Goal: Transaction & Acquisition: Purchase product/service

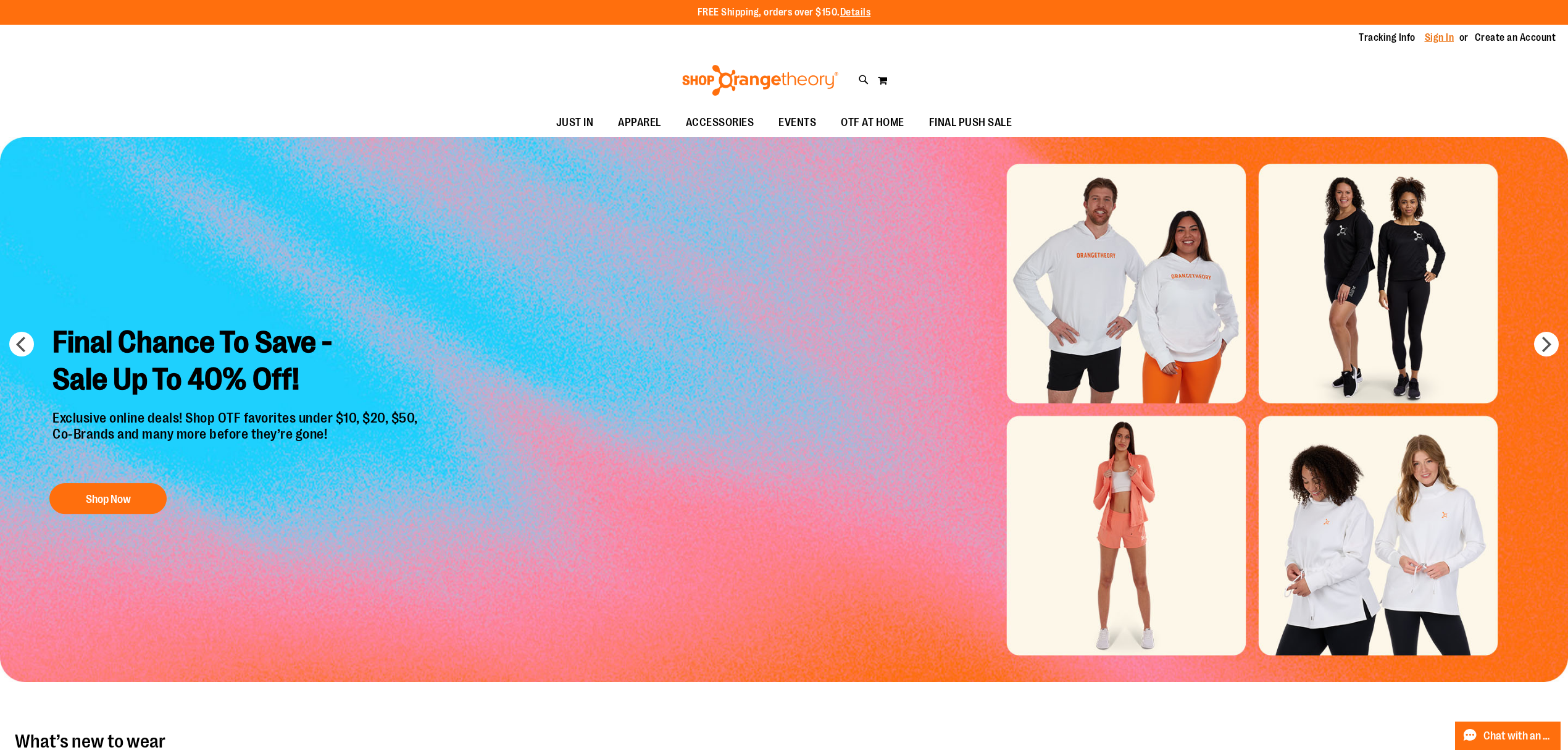
click at [1425, 36] on link "Sign In" at bounding box center [1439, 37] width 29 height 14
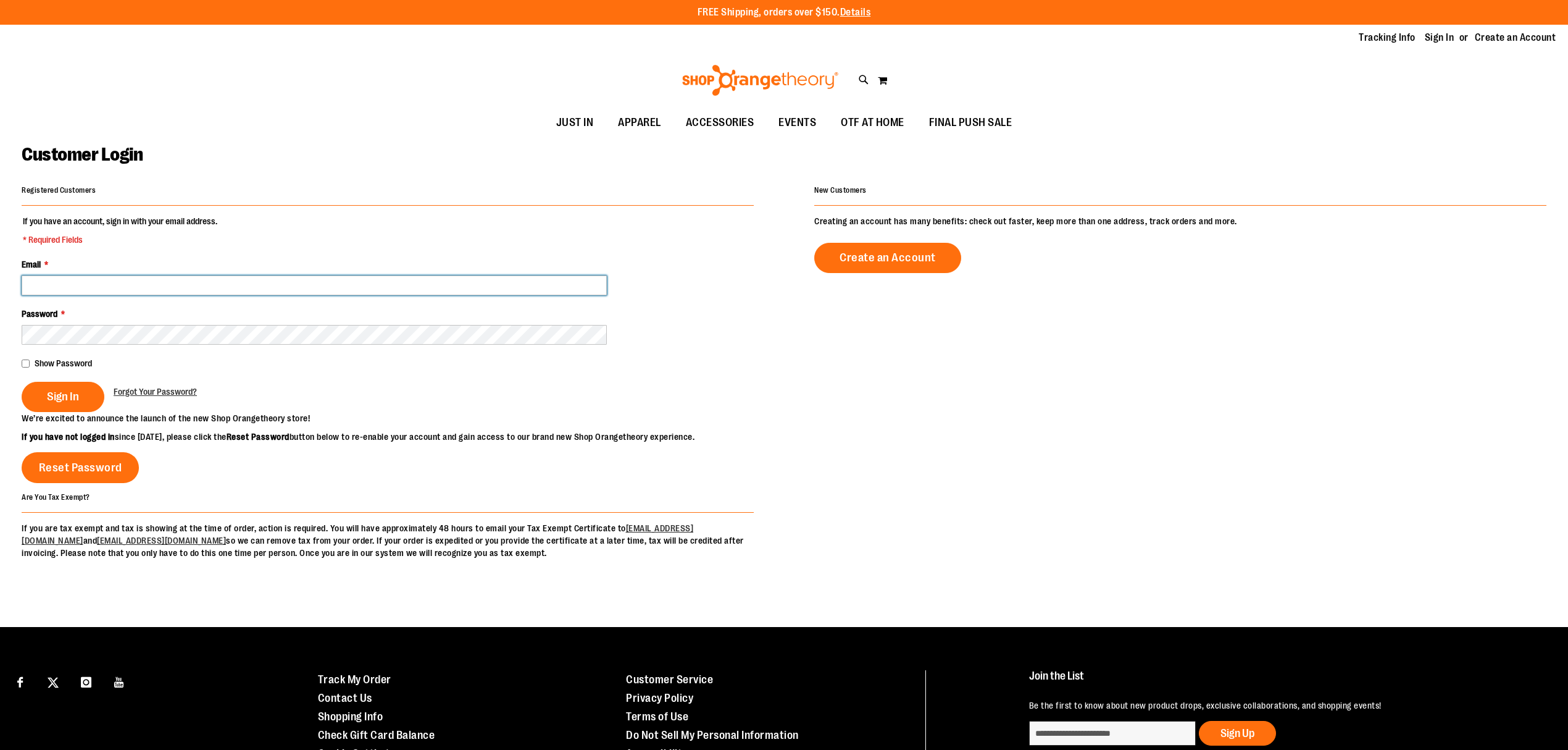
click at [408, 283] on input "Email *" at bounding box center [314, 285] width 585 height 20
type input "**********"
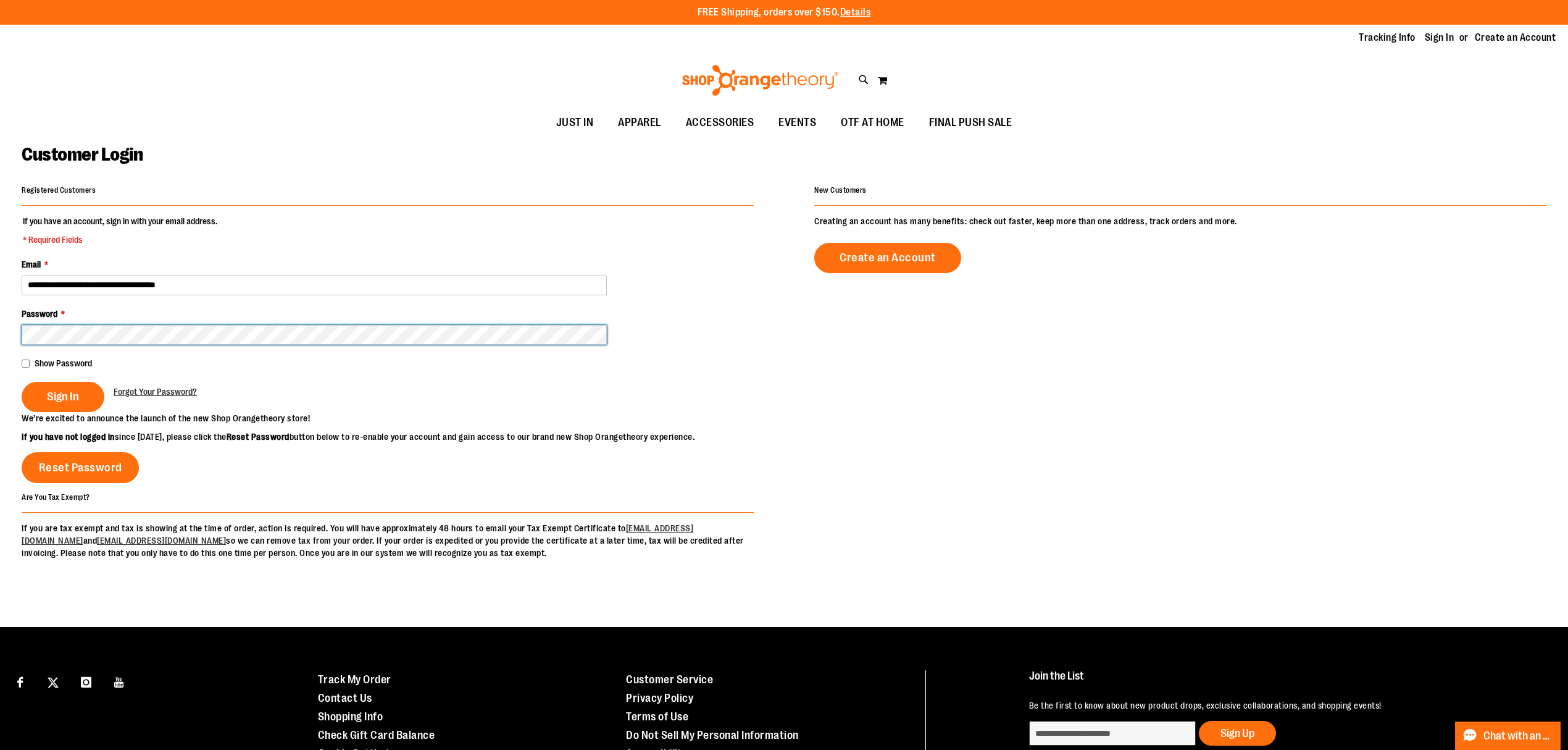
click at [21, 382] on button "Sign In" at bounding box center [63, 397] width 83 height 30
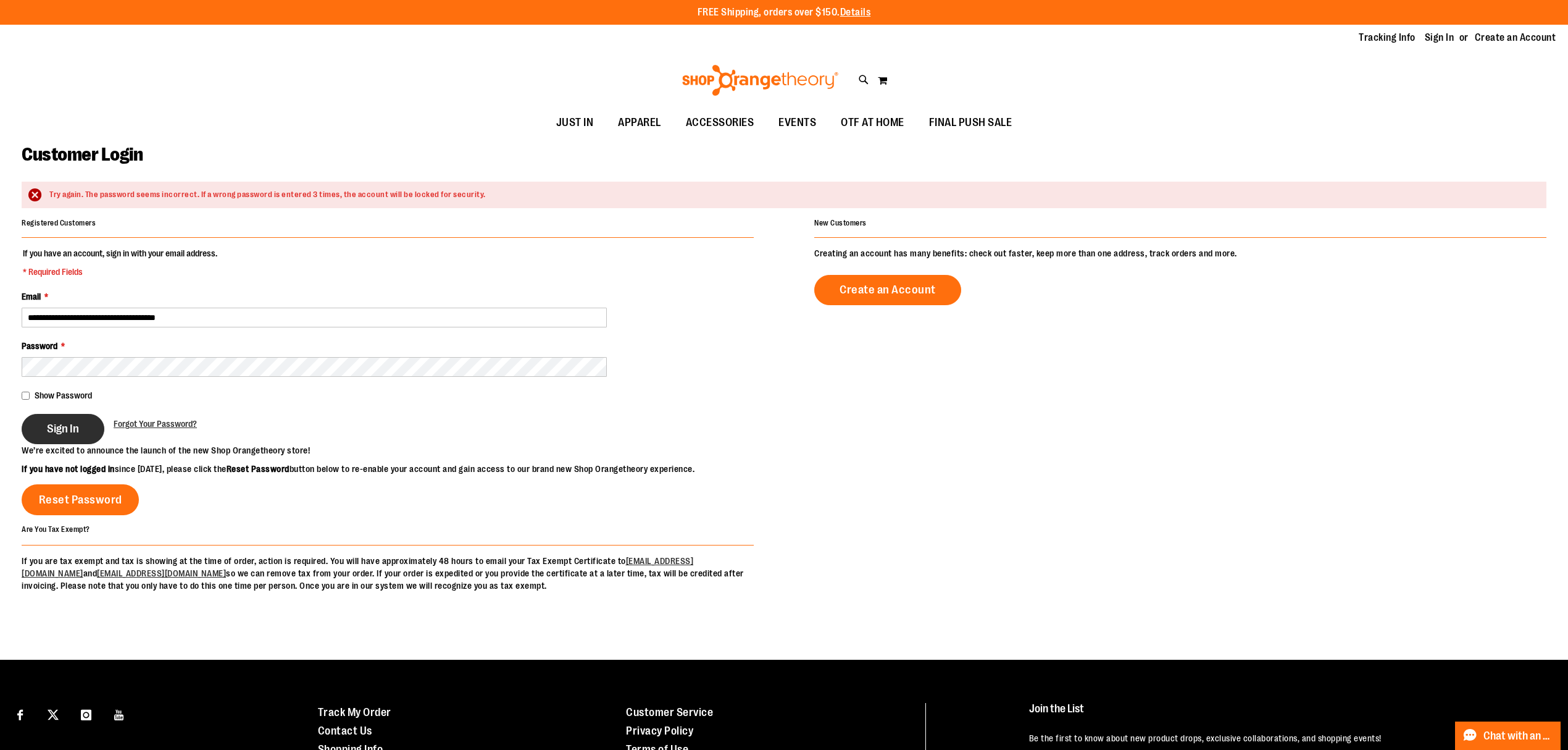
click at [72, 428] on span "Sign In" at bounding box center [63, 428] width 32 height 14
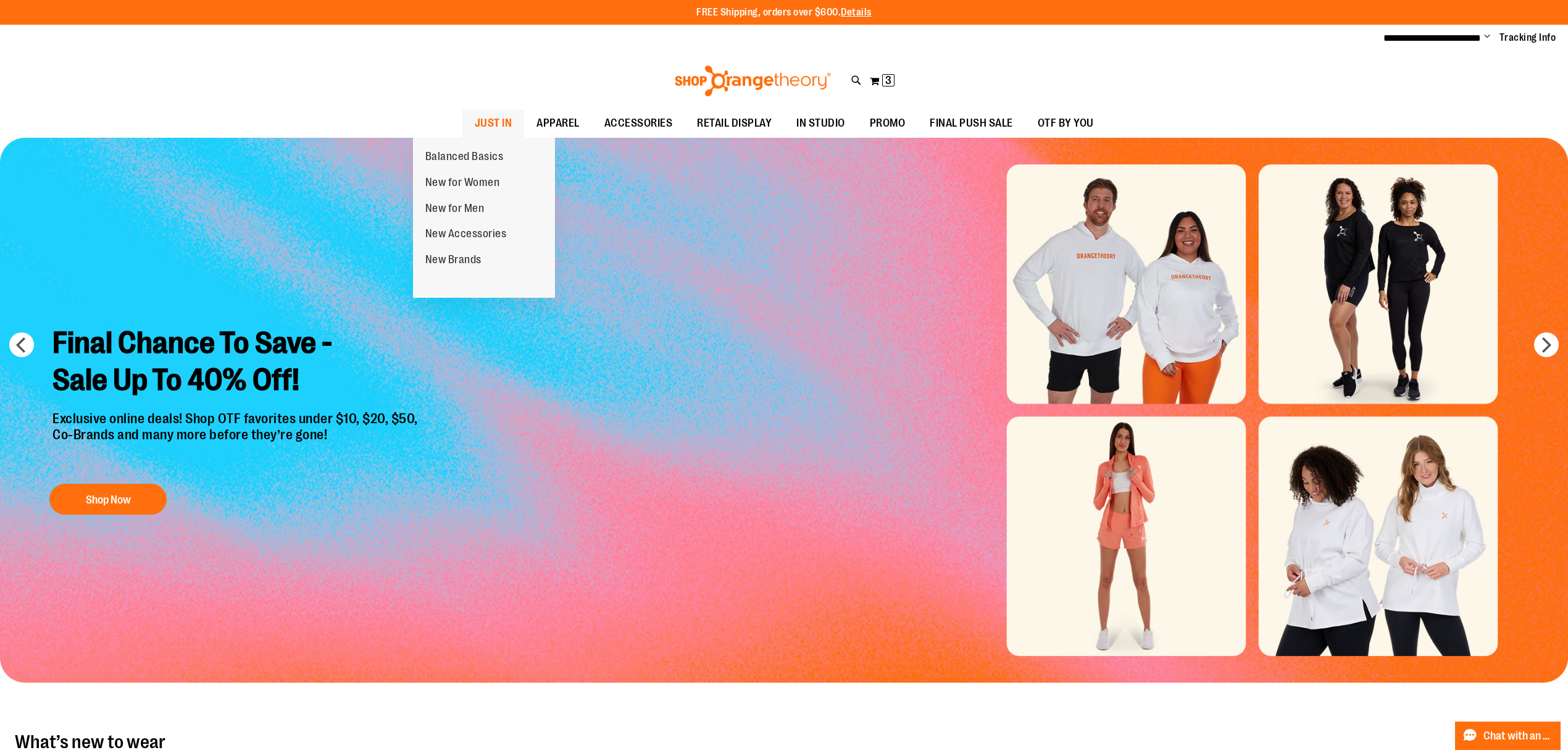
click at [475, 126] on span "JUST IN" at bounding box center [493, 123] width 38 height 28
click at [475, 121] on span "JUST IN" at bounding box center [493, 123] width 38 height 28
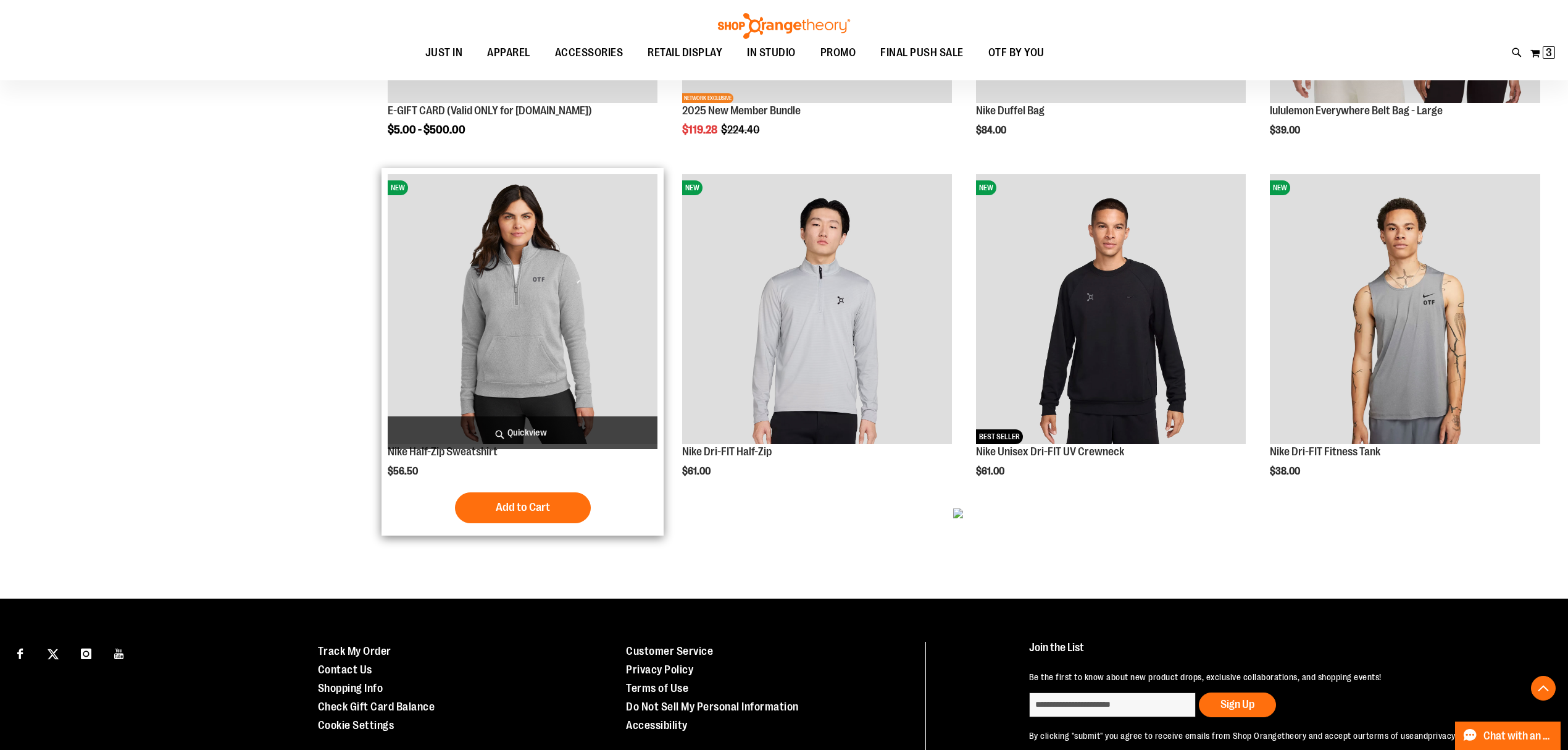
scroll to position [841, 0]
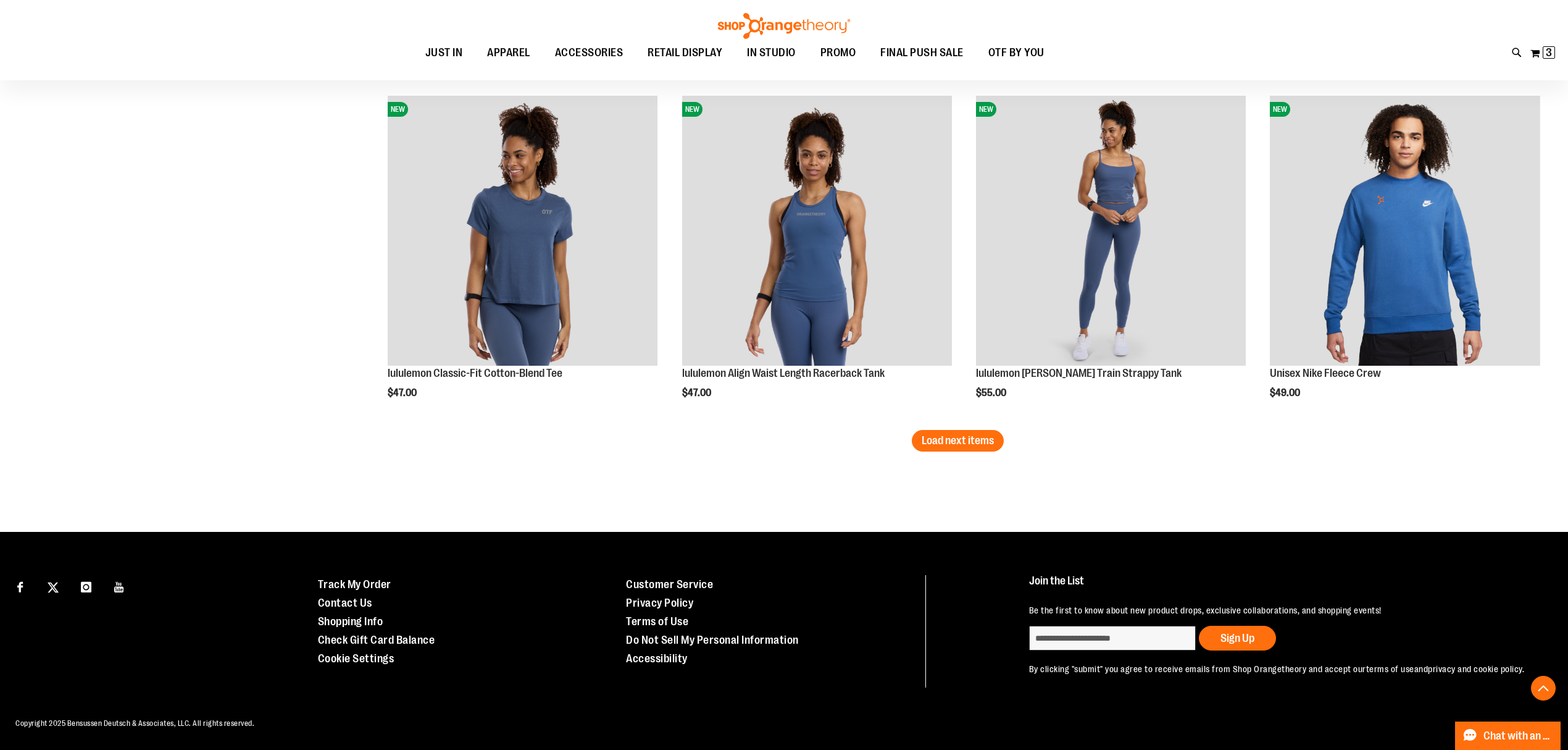
scroll to position [2893, 0]
click at [938, 434] on span "Load next items" at bounding box center [958, 440] width 72 height 12
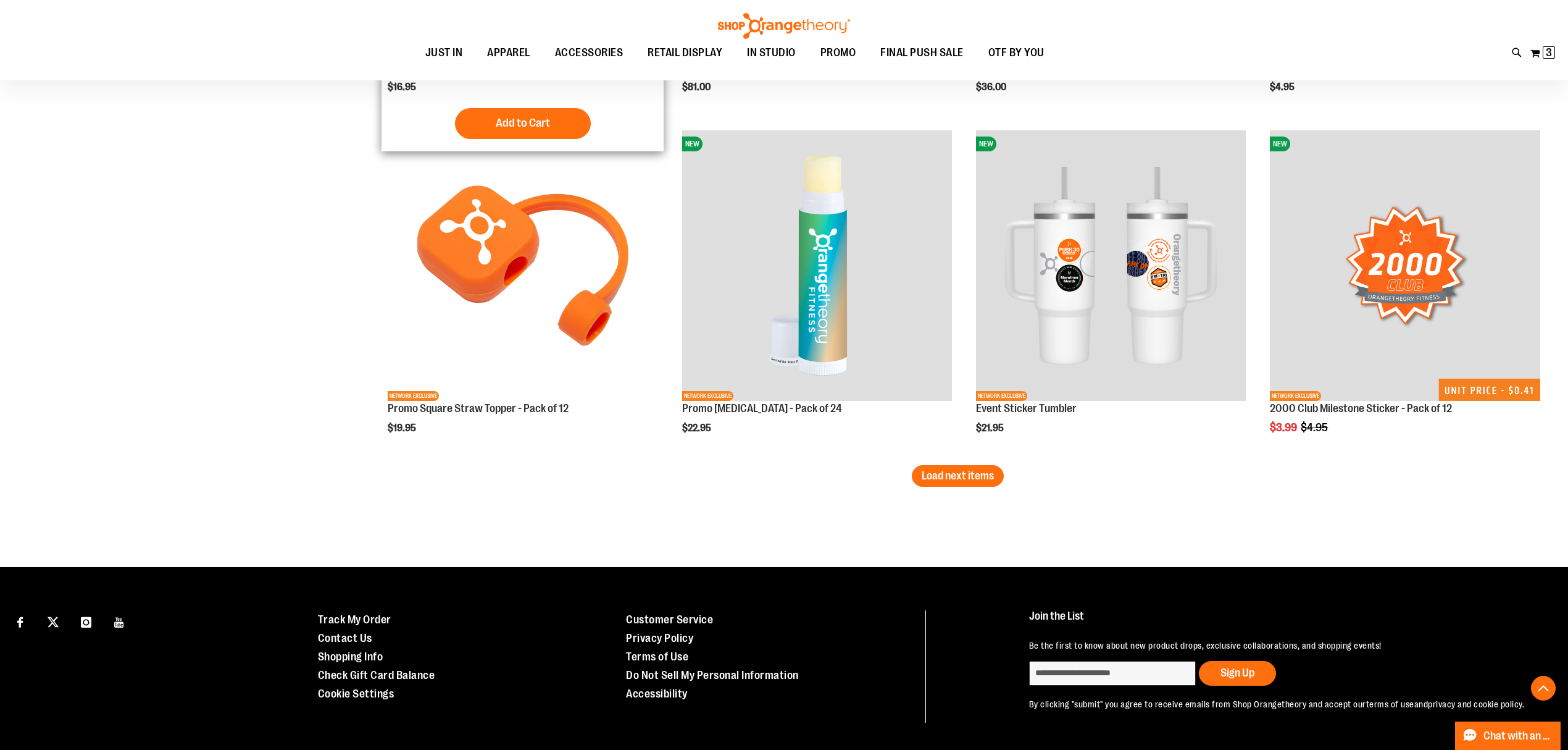
scroll to position [3915, 0]
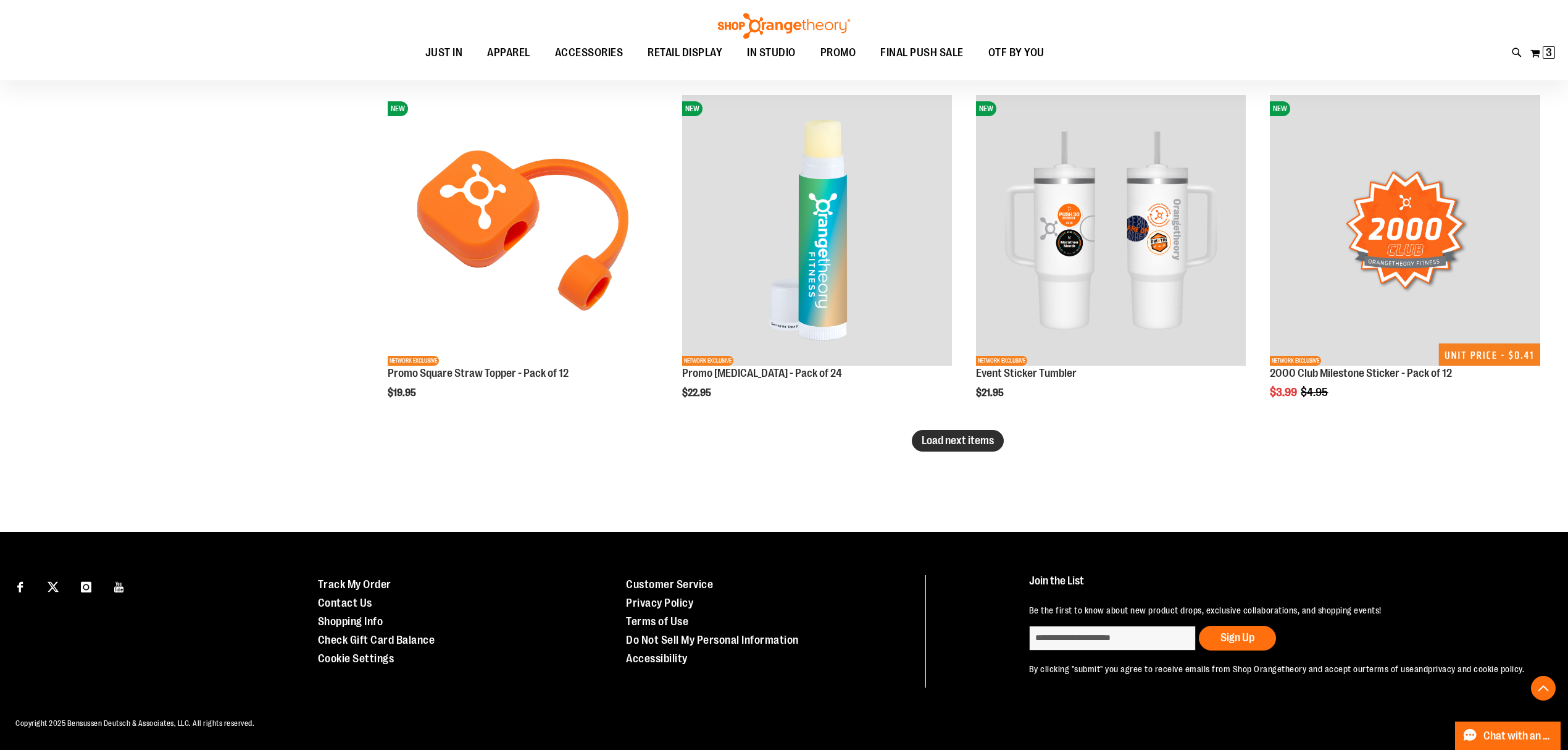
click at [977, 434] on span "Load next items" at bounding box center [958, 440] width 72 height 12
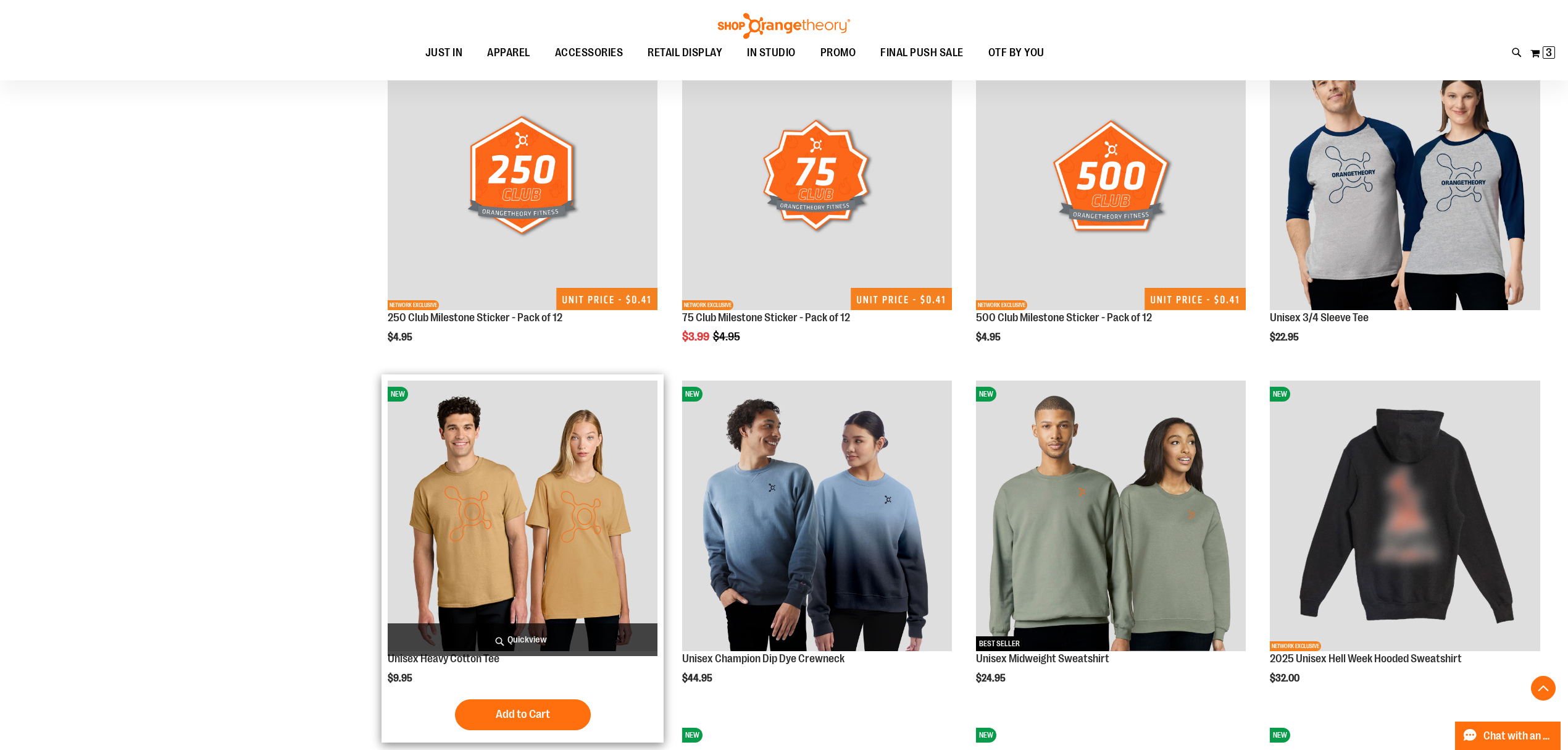
scroll to position [4327, 0]
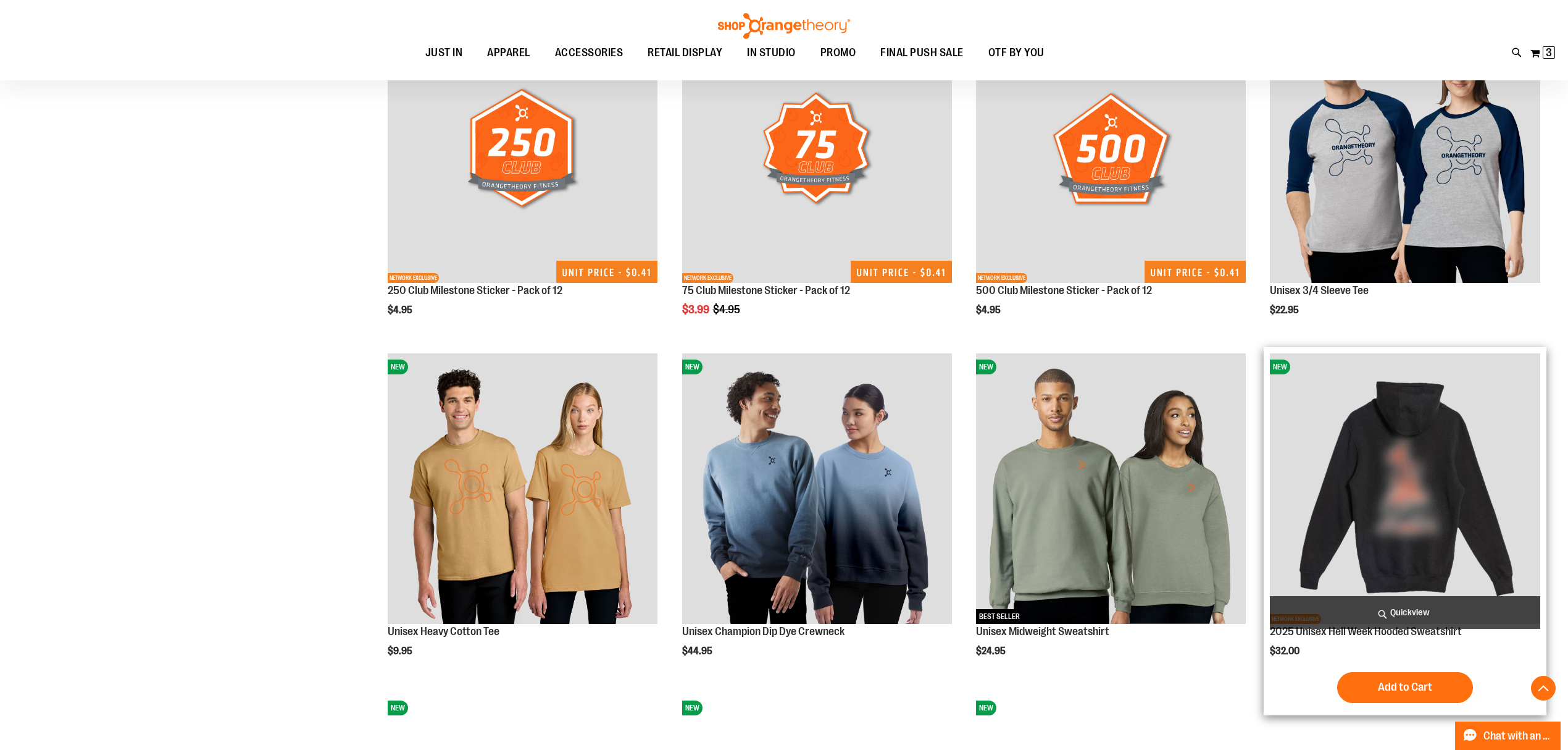
click at [1442, 500] on img "product" at bounding box center [1404, 488] width 269 height 270
click at [1376, 494] on img "product" at bounding box center [1404, 488] width 269 height 270
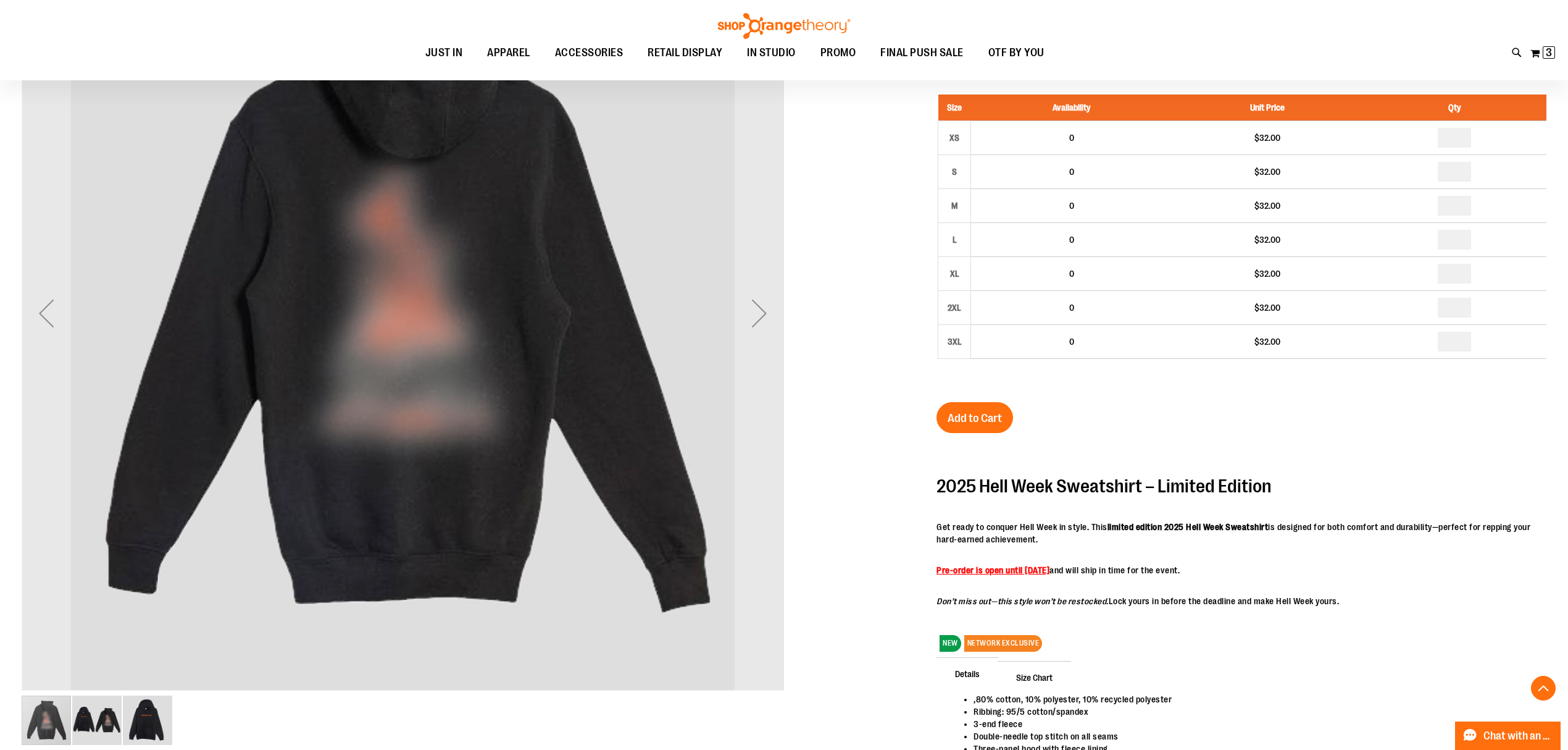
scroll to position [329, 0]
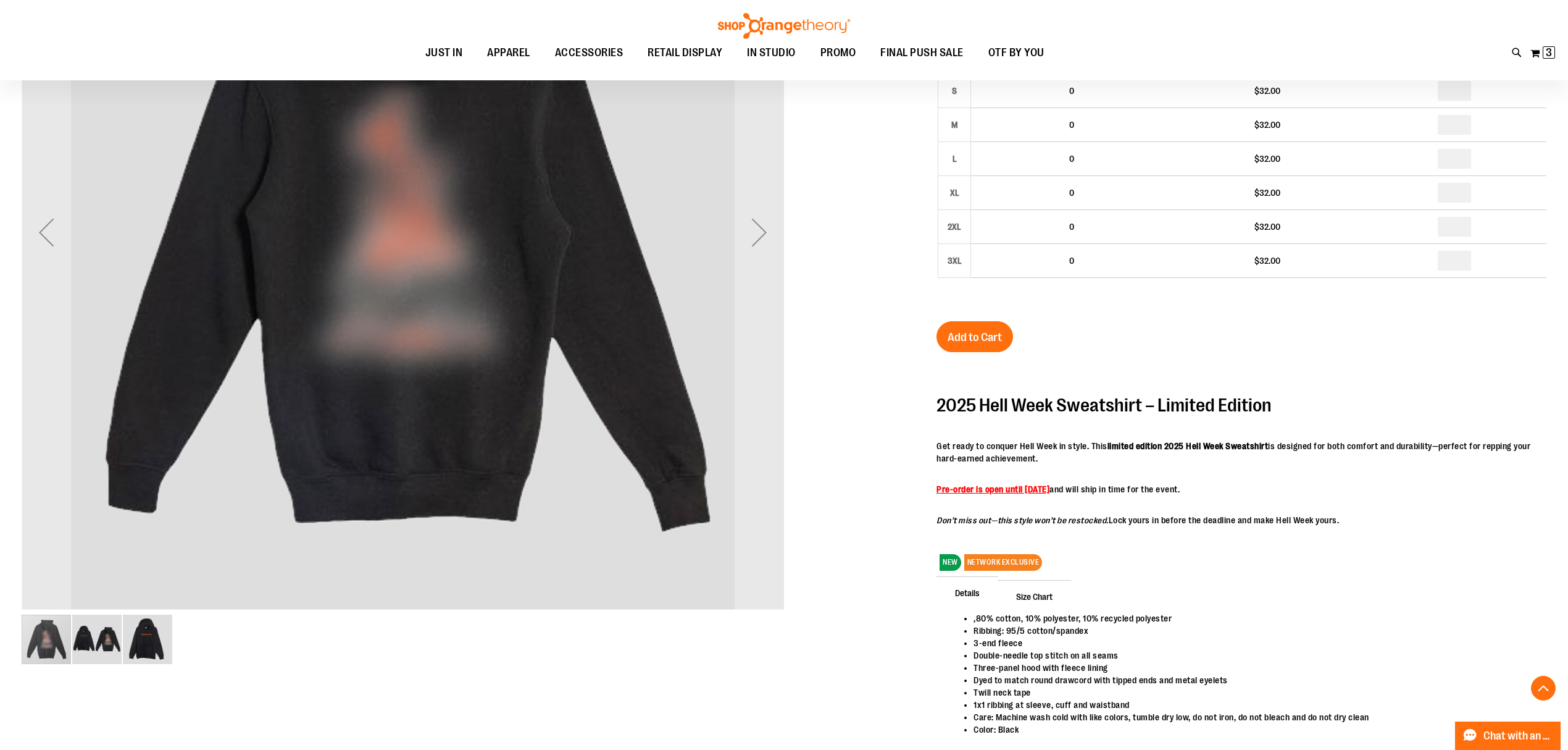
click at [101, 640] on img "image 2 of 3" at bounding box center [96, 638] width 49 height 49
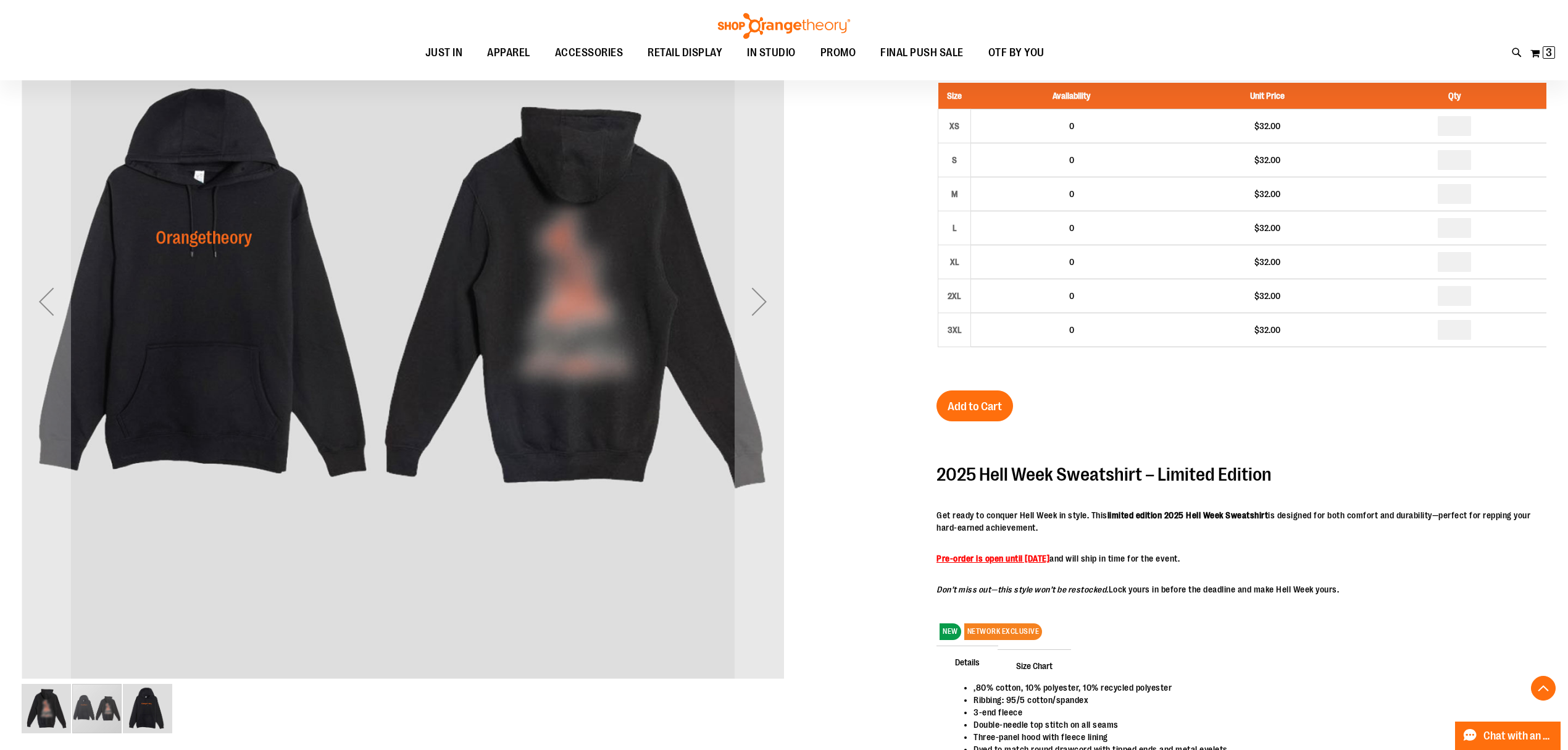
scroll to position [164, 0]
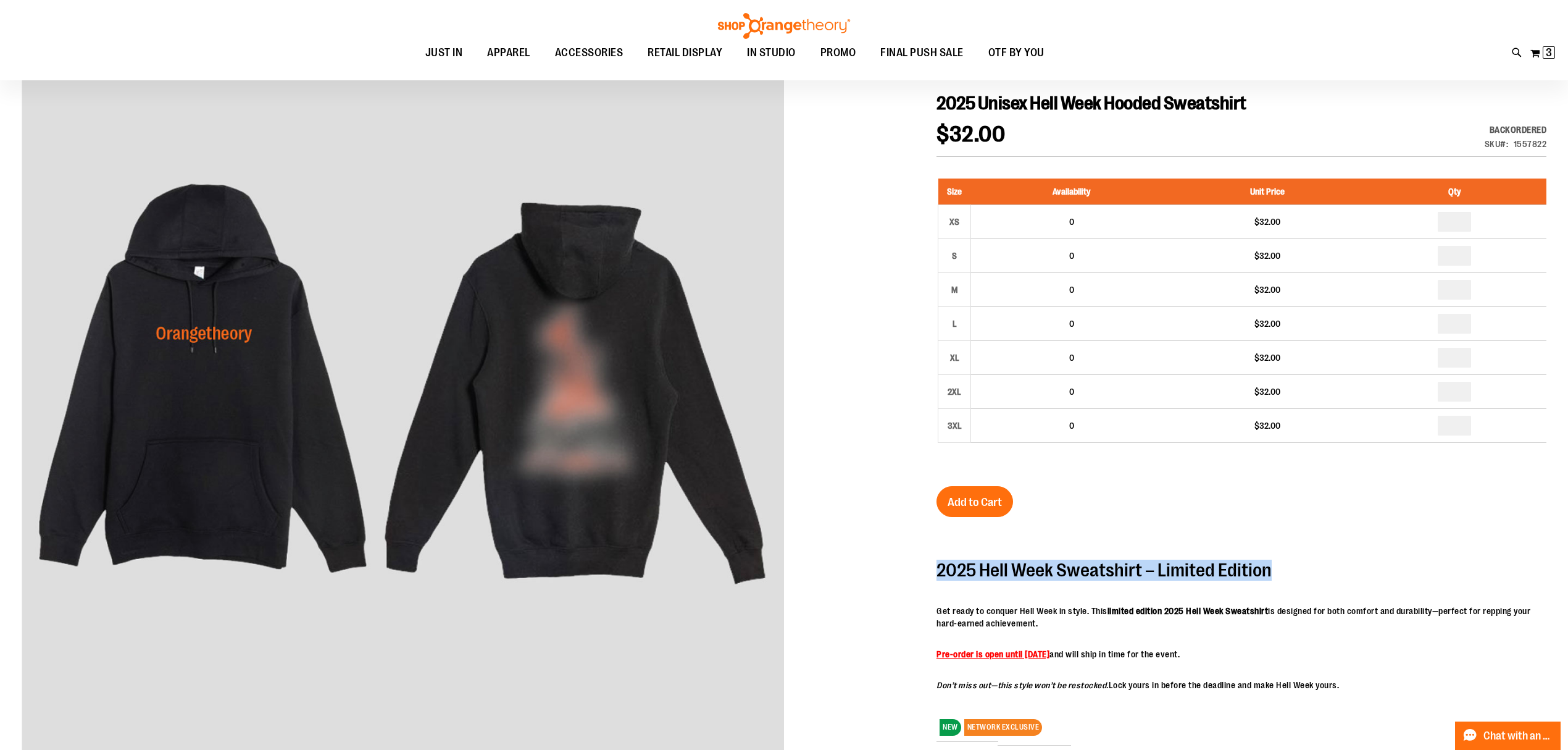
drag, startPoint x: 939, startPoint y: 569, endPoint x: 1371, endPoint y: 584, distance: 432.3
click at [1371, 584] on div "2025 Hell Week Sweatshirt – Limited Edition Get ready to conquer Hell Week in s…" at bounding box center [1241, 625] width 610 height 131
copy h2 "2025 Hell Week Sweatshirt – Limited Edition"
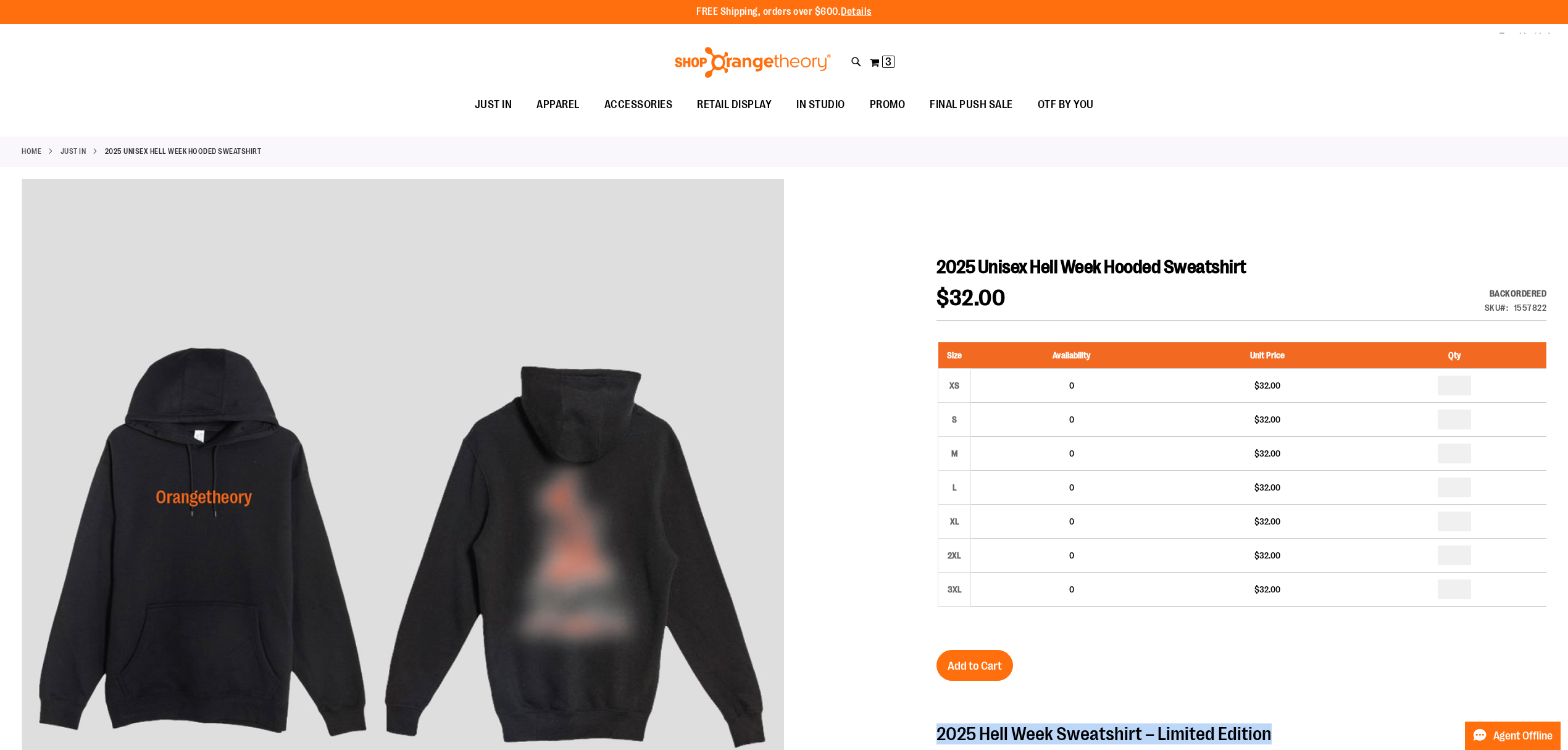
scroll to position [0, 0]
